Goal: Information Seeking & Learning: Learn about a topic

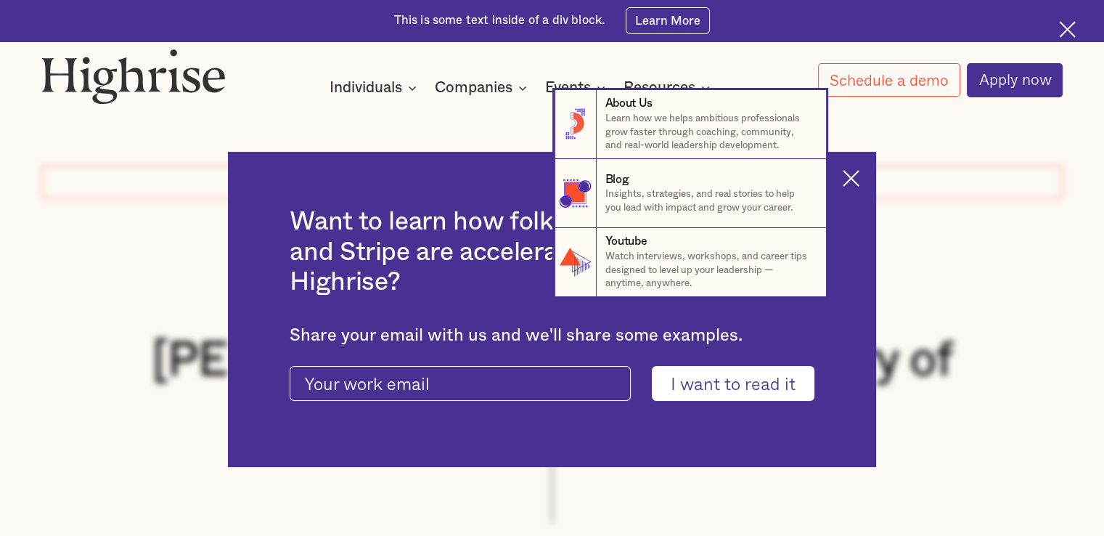
click at [849, 179] on nav "8 About Us Learn how we helps ambitious professionals grow faster through coach…" at bounding box center [552, 193] width 1104 height 207
click at [859, 179] on nav "8 About Us Learn how we helps ambitious professionals grow faster through coach…" at bounding box center [552, 193] width 1104 height 207
click at [858, 180] on nav "8 About Us Learn how we helps ambitious professionals grow faster through coach…" at bounding box center [552, 193] width 1104 height 207
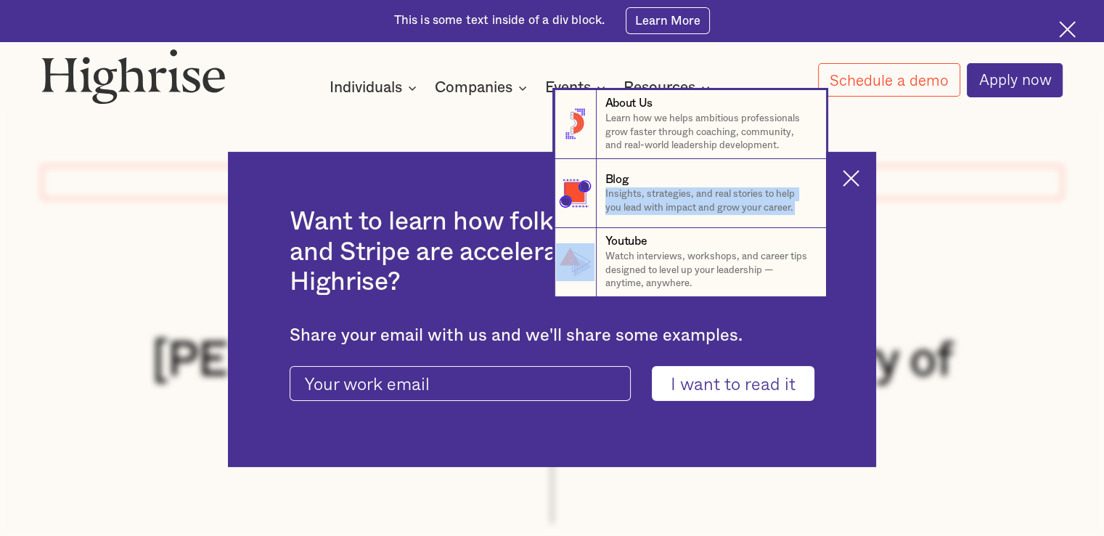
click at [858, 180] on nav "8 About Us Learn how we helps ambitious professionals grow faster through coach…" at bounding box center [552, 193] width 1104 height 207
click at [802, 295] on link "Youtube Watch interviews, workshops, and career tips designed to level up your …" at bounding box center [691, 262] width 272 height 69
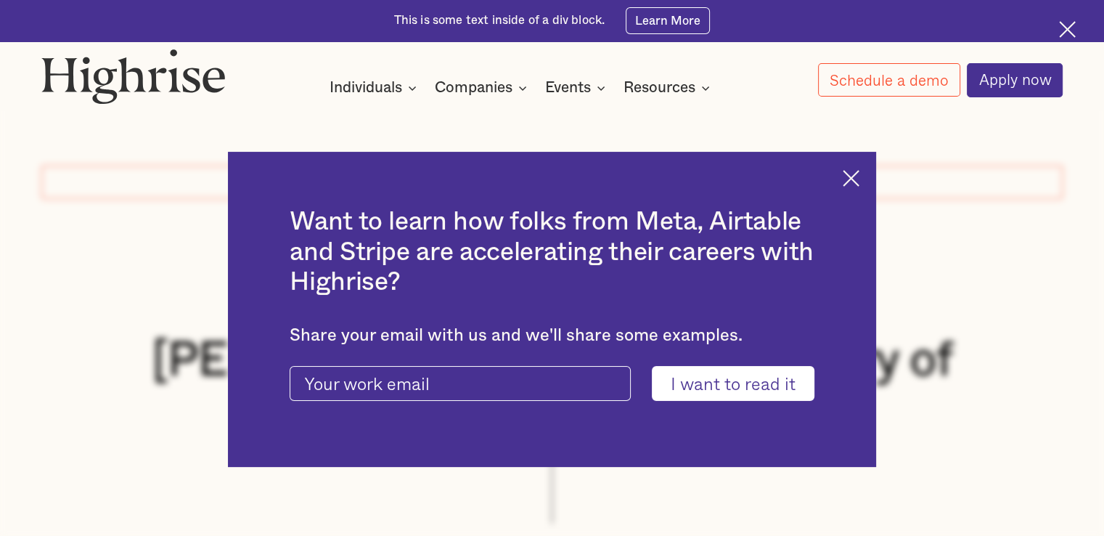
click at [860, 181] on img at bounding box center [851, 178] width 17 height 17
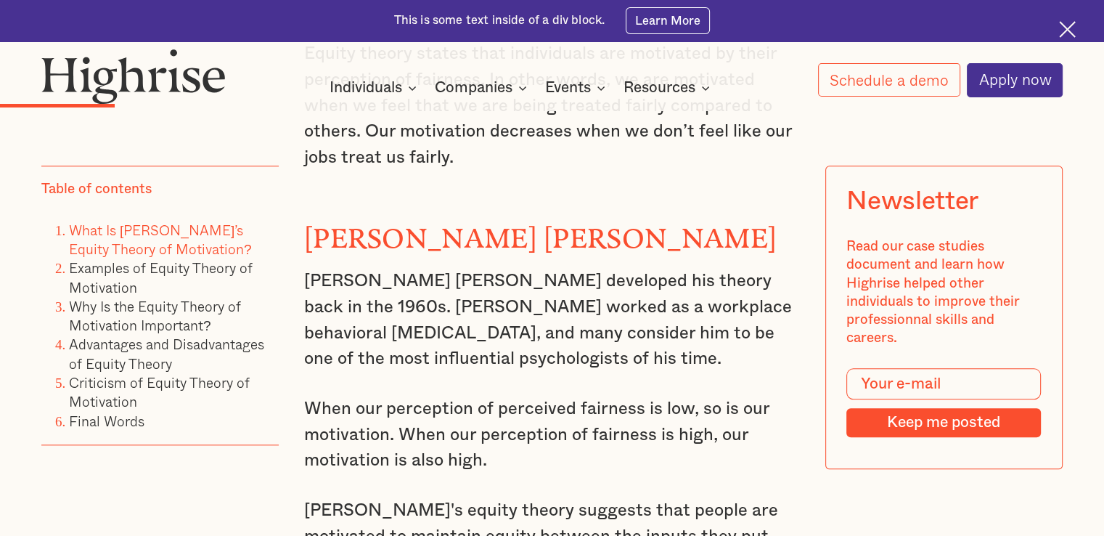
scroll to position [1638, 0]
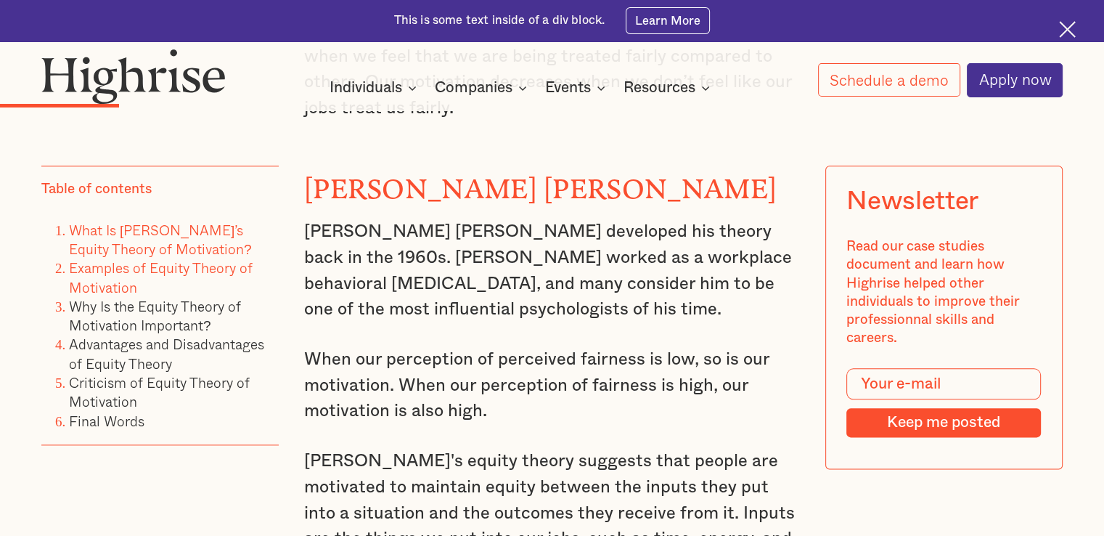
click at [192, 265] on link "Examples of Equity Theory of Motivation" at bounding box center [161, 278] width 184 height 40
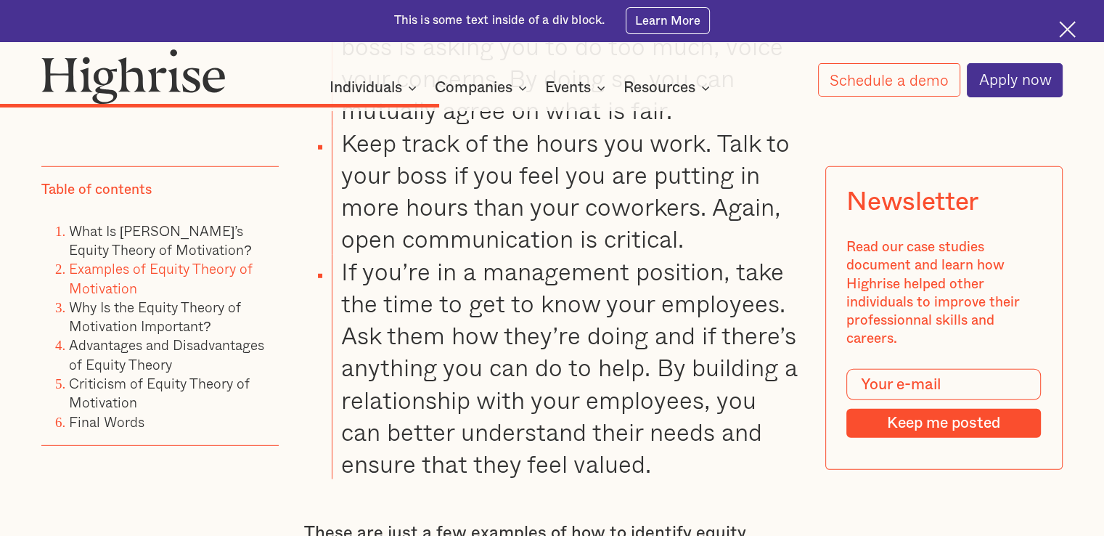
scroll to position [4102, 0]
